Goal: Task Accomplishment & Management: Use online tool/utility

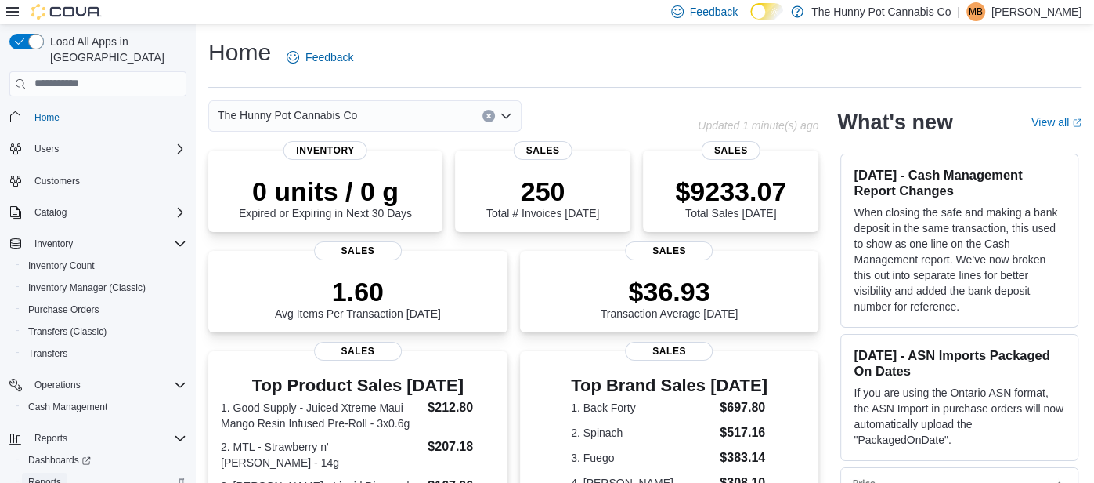
click at [50, 472] on span "Reports" at bounding box center [44, 481] width 33 height 19
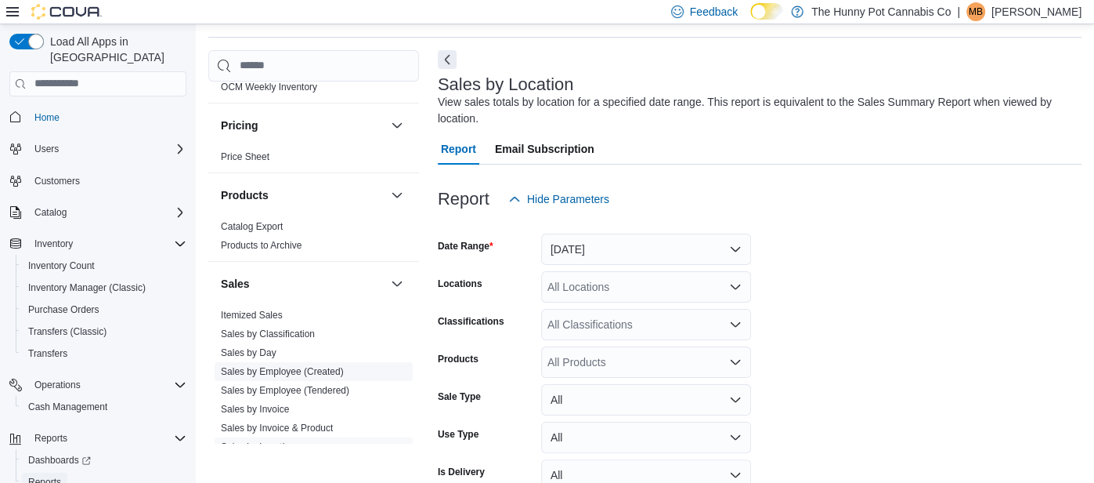
scroll to position [52, 0]
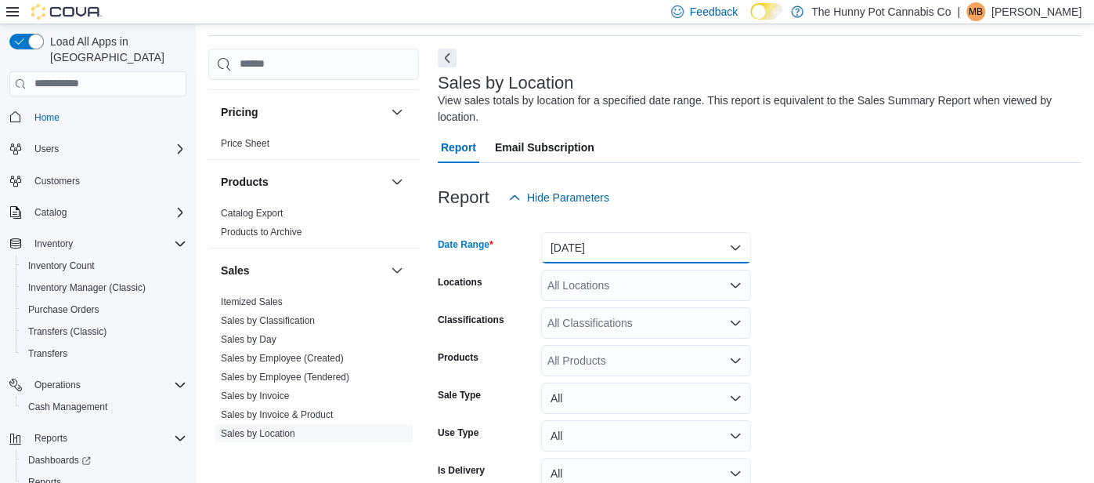
click at [596, 259] on button "[DATE]" at bounding box center [646, 247] width 210 height 31
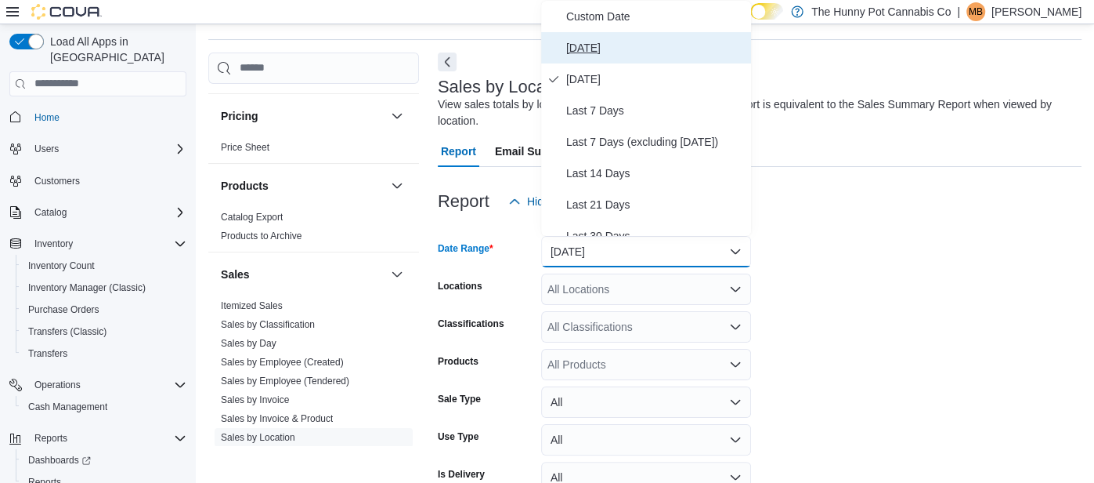
click at [593, 39] on span "[DATE]" at bounding box center [655, 47] width 179 height 19
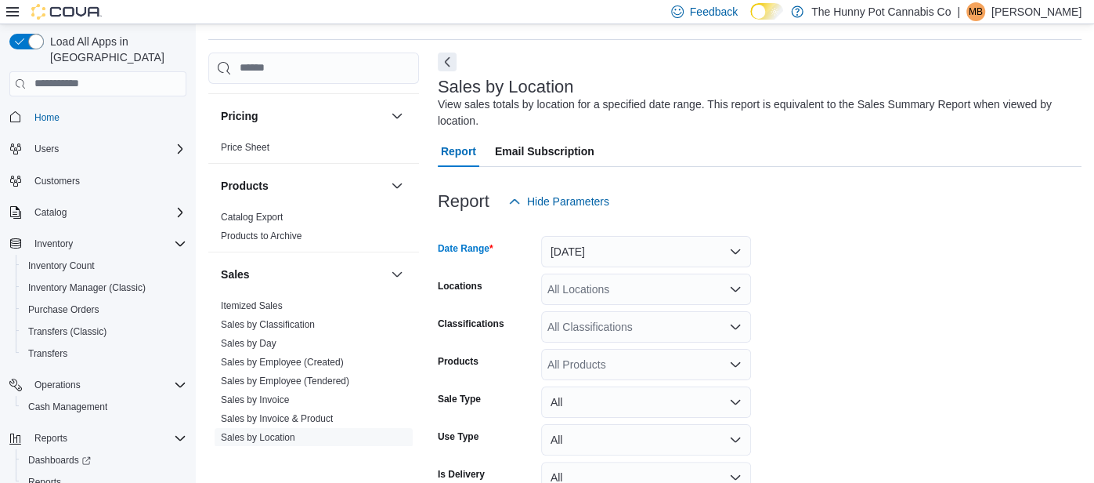
click at [793, 258] on form "Date Range [DATE] Locations All Locations Classifications All Classifications P…" at bounding box center [760, 377] width 644 height 320
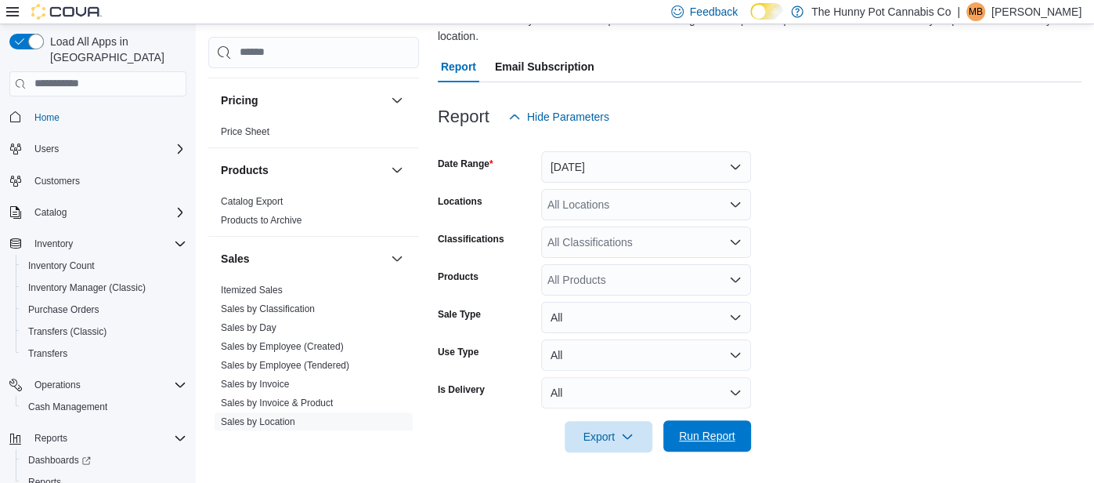
click at [674, 425] on span "Run Report" at bounding box center [707, 435] width 69 height 31
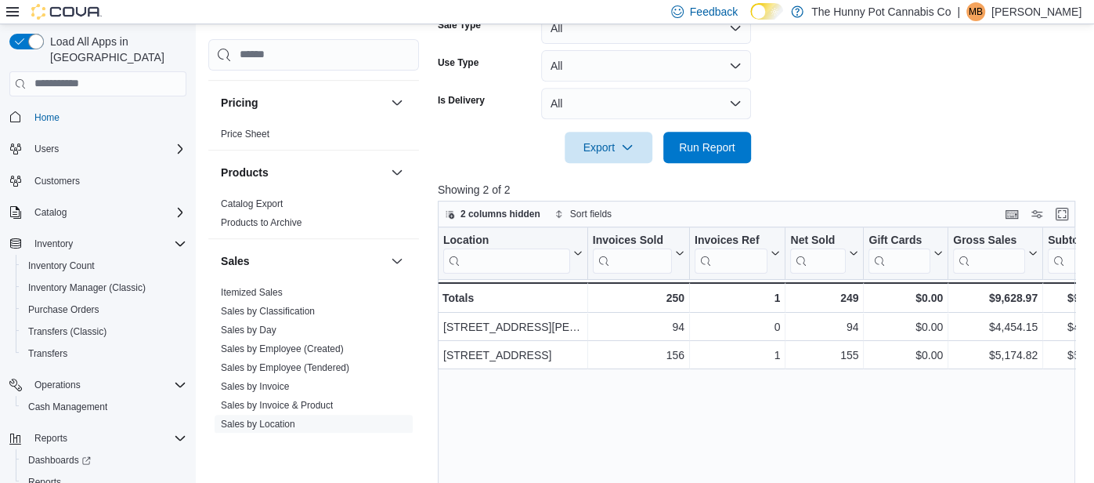
scroll to position [537, 0]
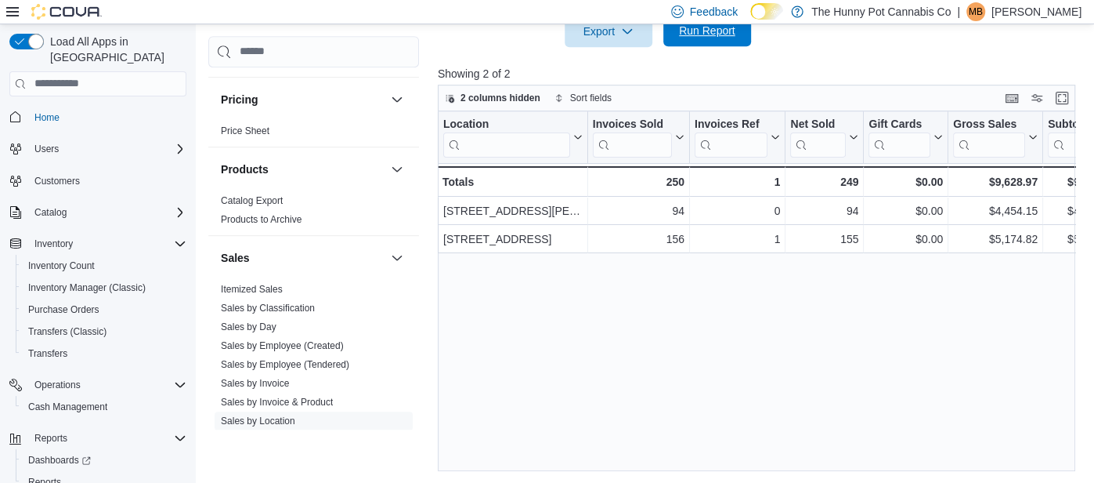
click at [722, 38] on span "Run Report" at bounding box center [707, 30] width 69 height 31
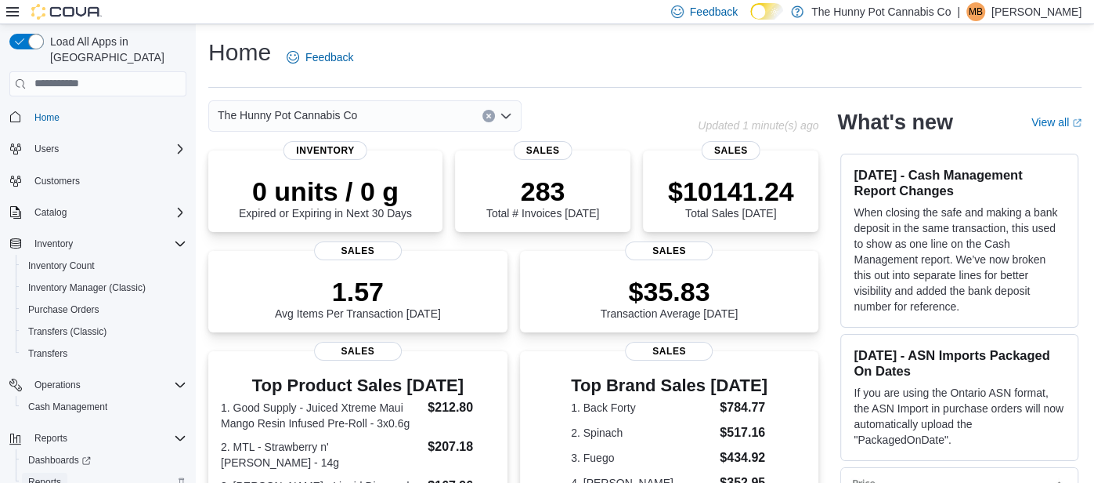
click at [59, 476] on span "Reports" at bounding box center [44, 482] width 33 height 13
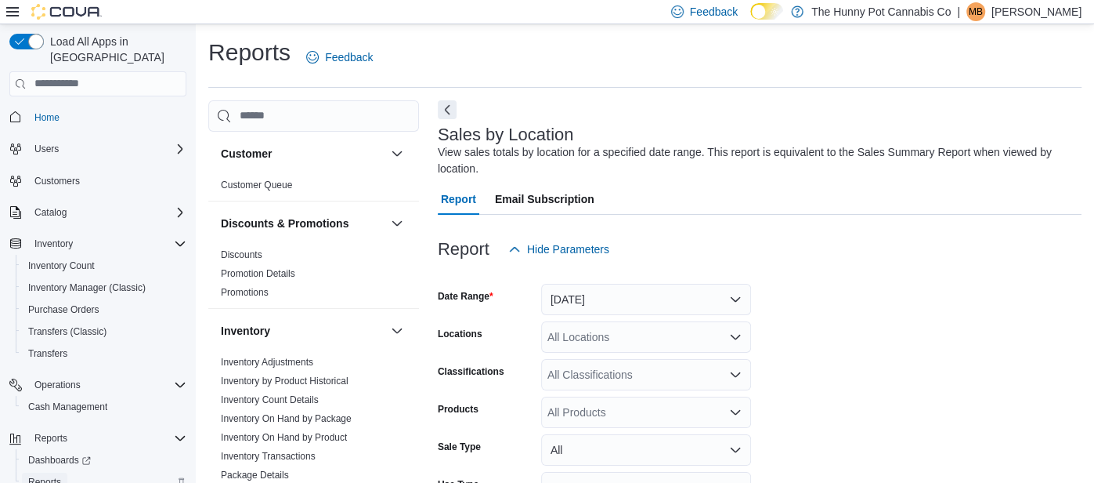
scroll to position [52, 0]
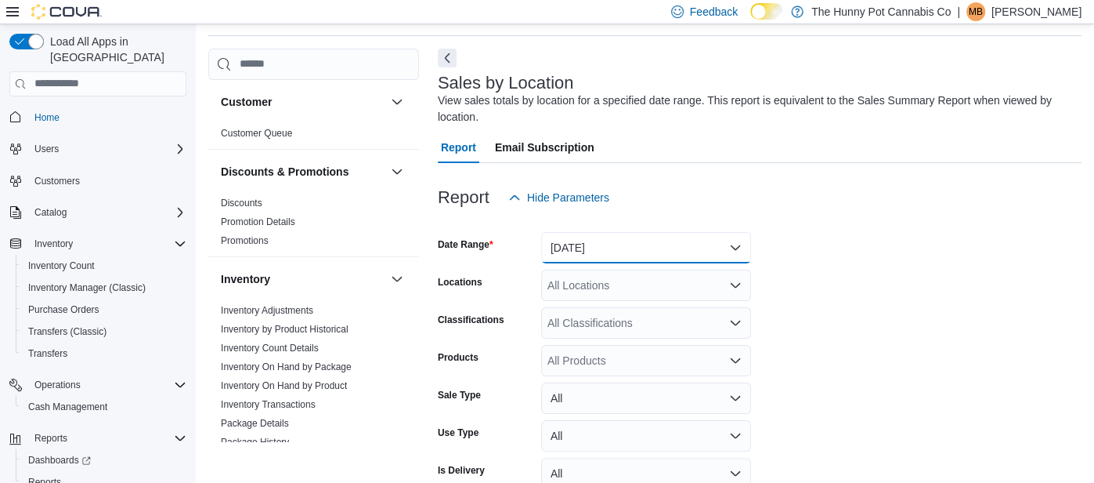
click at [582, 249] on button "[DATE]" at bounding box center [646, 247] width 210 height 31
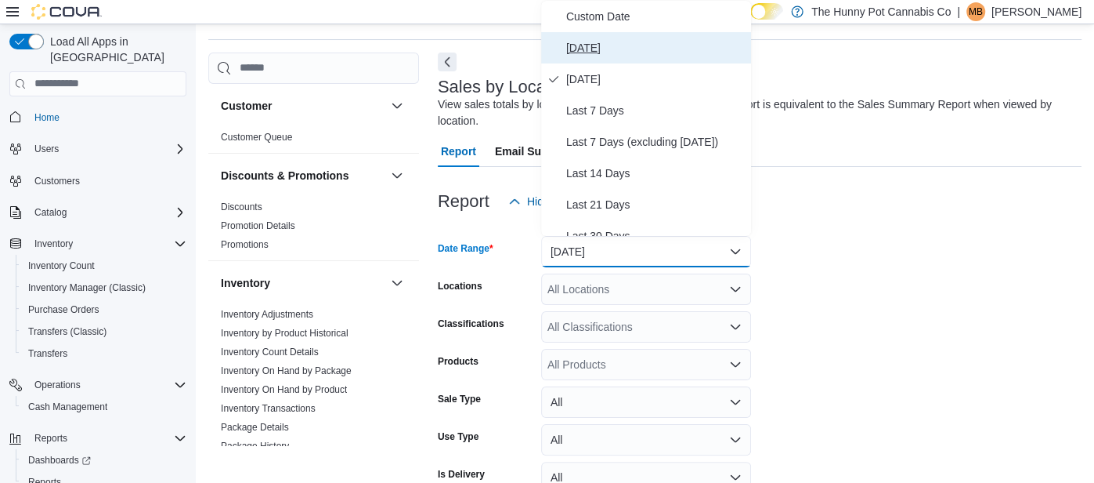
click at [595, 54] on span "[DATE]" at bounding box center [655, 47] width 179 height 19
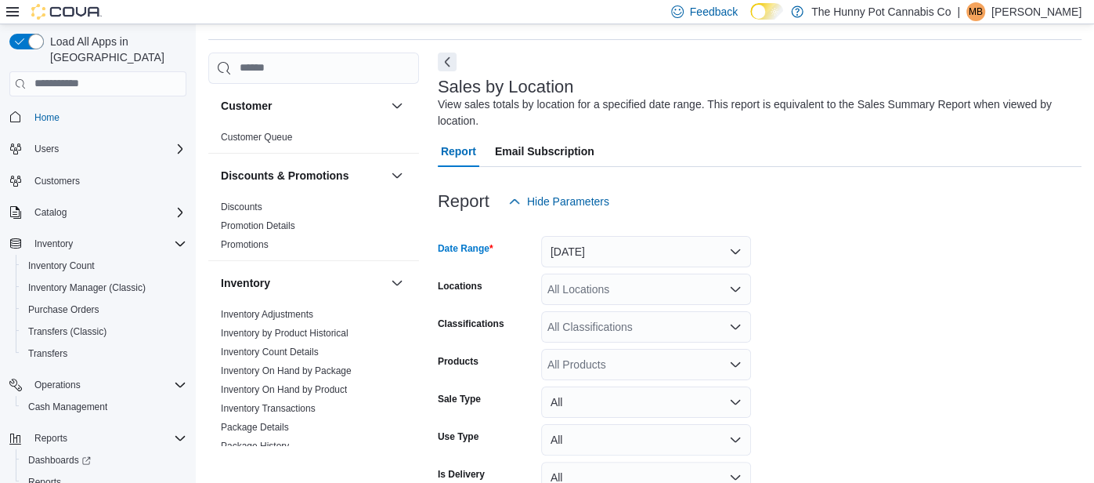
click at [880, 336] on form "Date Range [DATE] Locations All Locations Classifications All Classifications P…" at bounding box center [760, 377] width 644 height 320
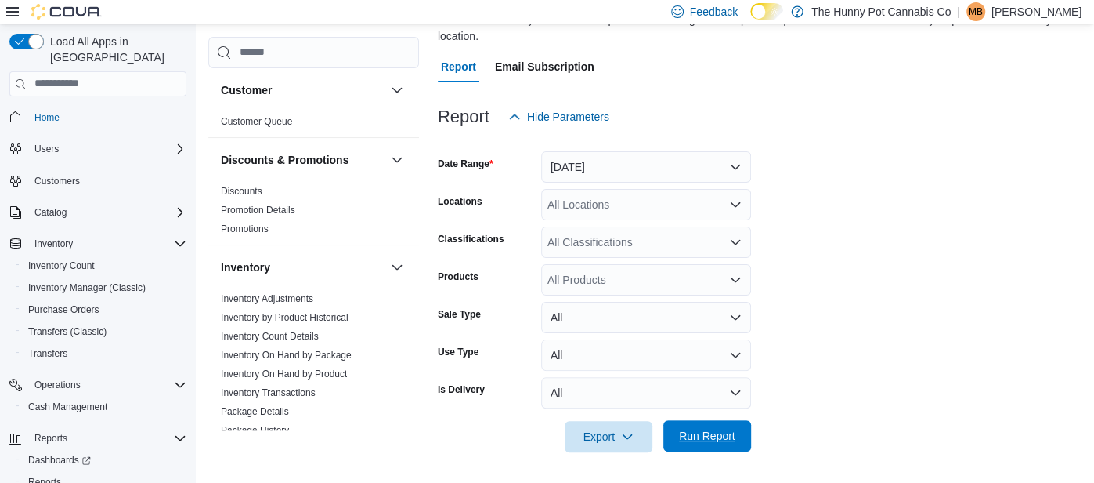
click at [717, 443] on span "Run Report" at bounding box center [707, 435] width 69 height 31
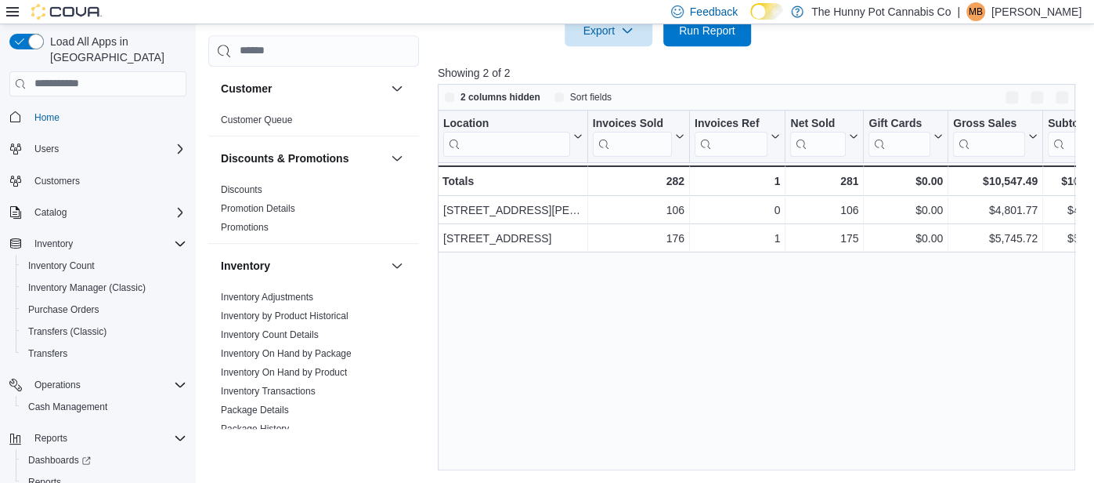
scroll to position [349, 0]
